Goal: Information Seeking & Learning: Learn about a topic

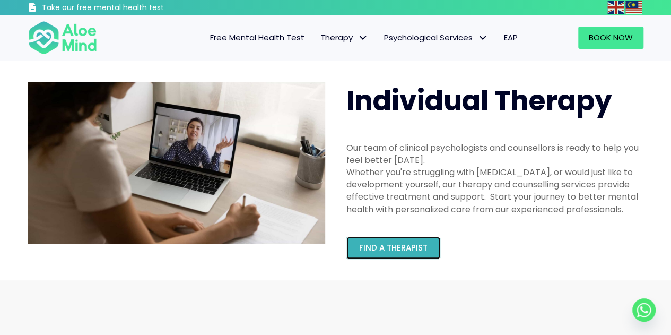
click at [424, 245] on span "Find a therapist" at bounding box center [393, 247] width 68 height 11
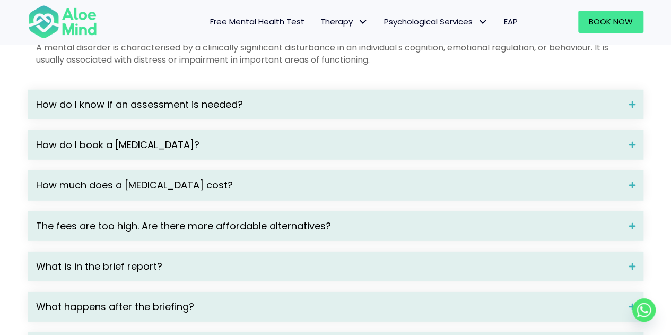
scroll to position [1485, 0]
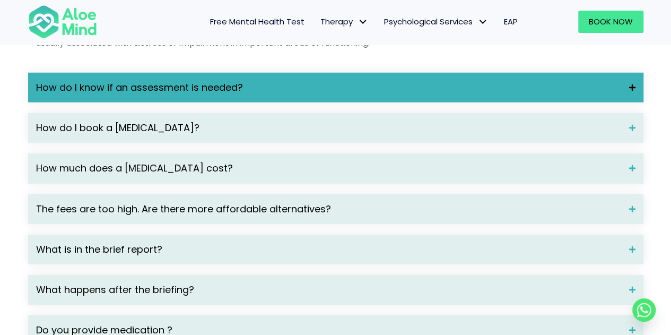
click at [235, 102] on div "How do I know if an assessment is needed?" at bounding box center [335, 88] width 615 height 30
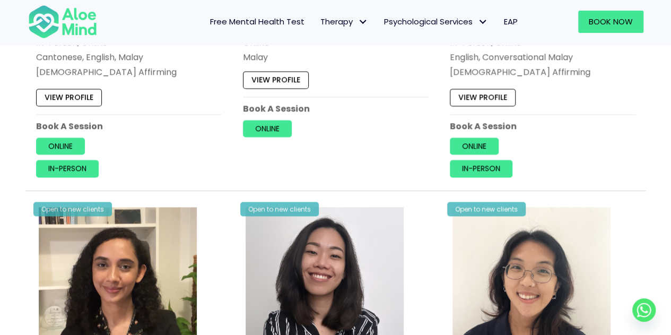
scroll to position [690, 0]
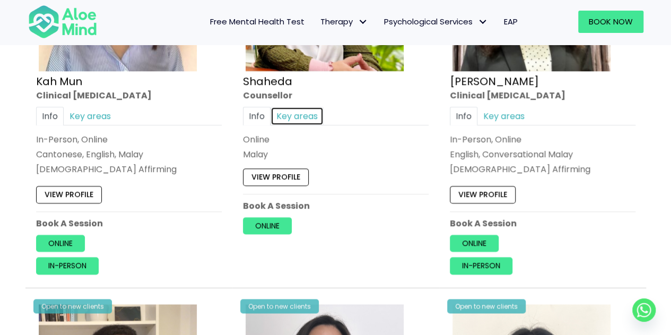
click at [282, 112] on link "Key areas" at bounding box center [297, 116] width 53 height 19
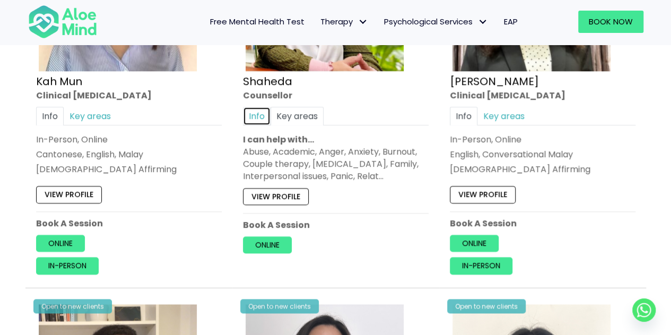
click at [251, 114] on link "Info" at bounding box center [257, 116] width 28 height 19
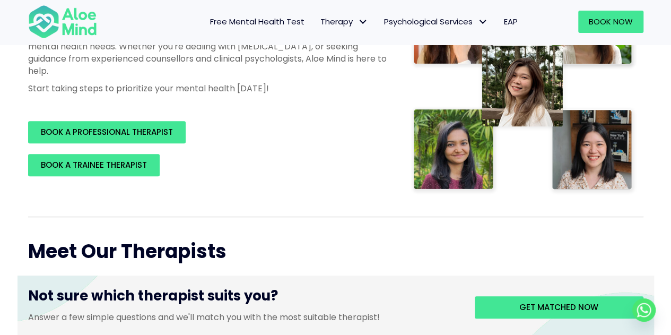
scroll to position [0, 0]
